Goal: Information Seeking & Learning: Learn about a topic

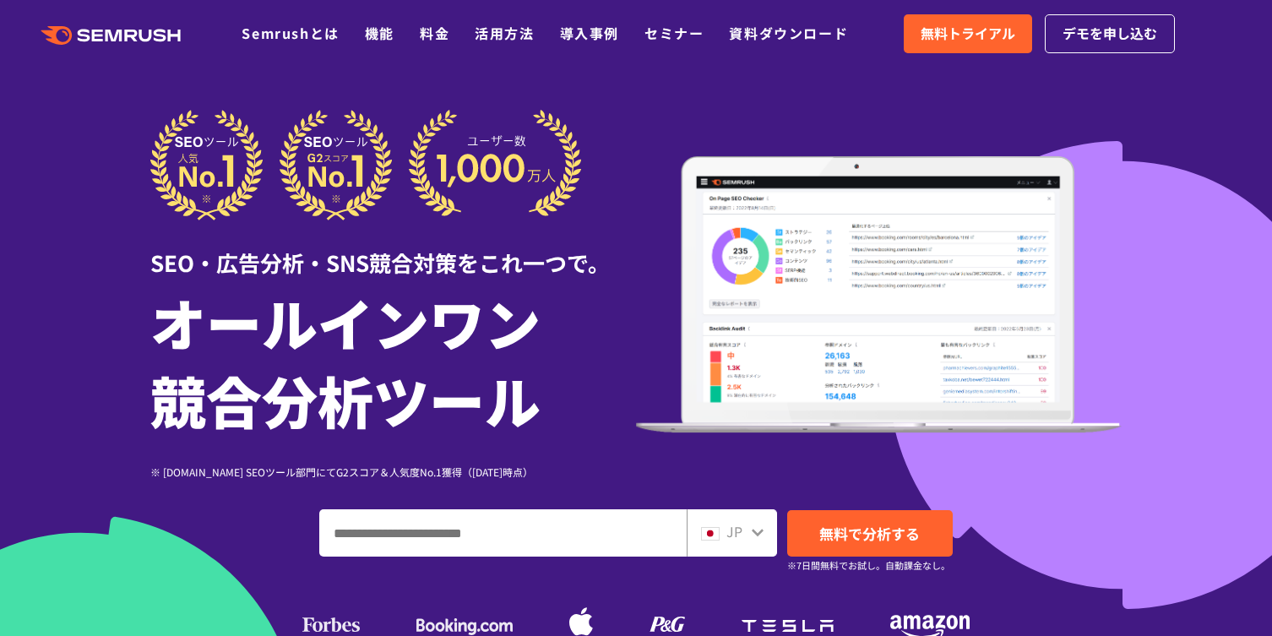
click at [572, 549] on input "ドメイン、キーワードまたはURLを入力してください" at bounding box center [503, 533] width 366 height 46
paste input "**********"
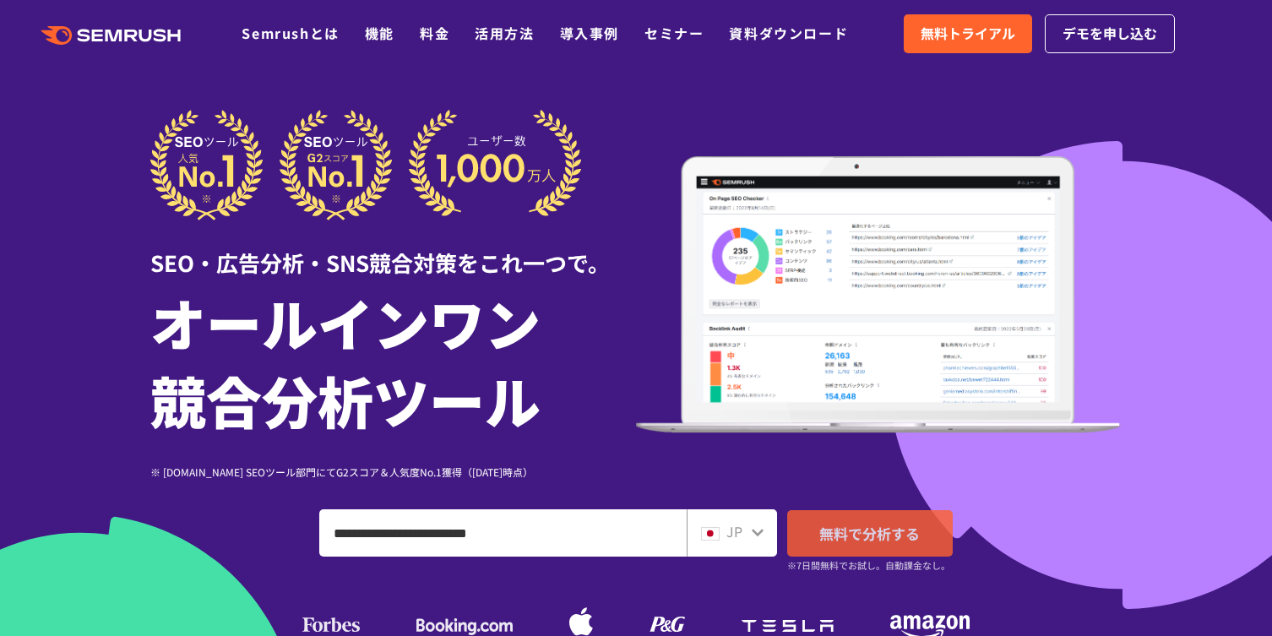
type input "**********"
click at [866, 540] on span "無料で分析する" at bounding box center [869, 533] width 100 height 21
